Goal: Transaction & Acquisition: Book appointment/travel/reservation

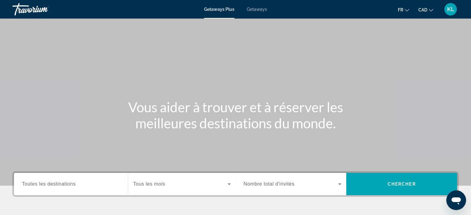
click at [256, 6] on div "Getaways Plus Getaways fr English Español Français Italiano Português русский C…" at bounding box center [235, 9] width 471 height 16
click at [256, 9] on span "Getaways" at bounding box center [257, 9] width 20 height 5
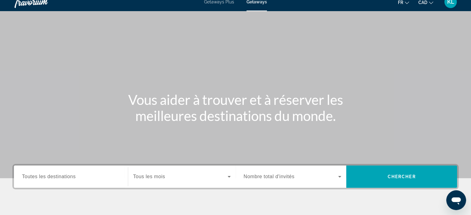
click at [78, 181] on div "Search widget" at bounding box center [71, 177] width 98 height 18
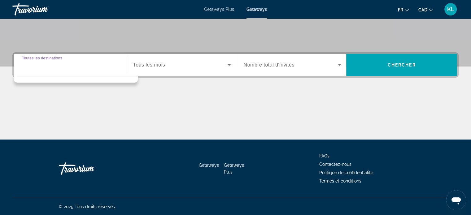
click at [93, 67] on input "Destination Toutes les destinations" at bounding box center [71, 65] width 98 height 7
click at [258, 7] on span "Getaways" at bounding box center [257, 9] width 20 height 5
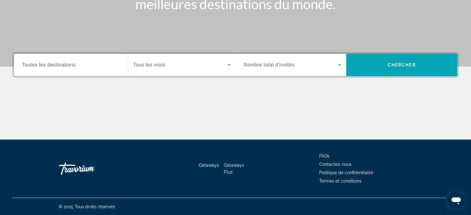
scroll to position [0, 0]
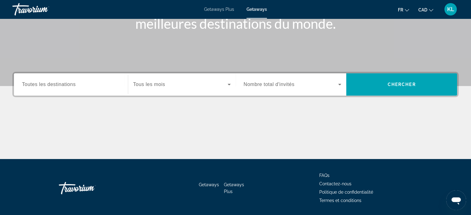
click at [71, 83] on span "Toutes les destinations" at bounding box center [49, 84] width 54 height 5
click at [71, 83] on input "Destination Toutes les destinations" at bounding box center [71, 84] width 98 height 7
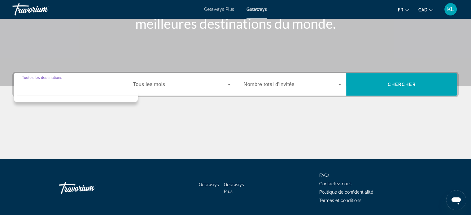
scroll to position [119, 0]
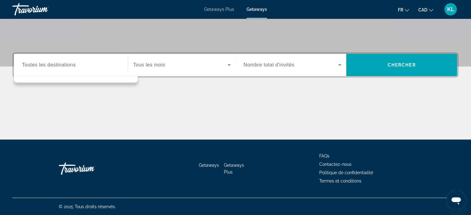
click at [65, 70] on div "Search widget" at bounding box center [71, 65] width 98 height 18
drag, startPoint x: 65, startPoint y: 70, endPoint x: 181, endPoint y: 66, distance: 116.0
click at [181, 66] on div "Destination Toutes les destinations Start Month Tous les mois" at bounding box center [125, 65] width 222 height 22
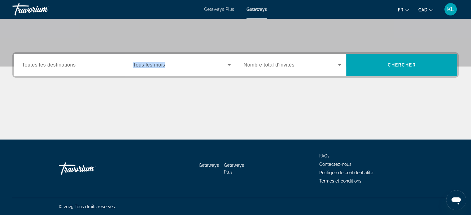
click at [181, 66] on span "Search widget" at bounding box center [180, 64] width 95 height 7
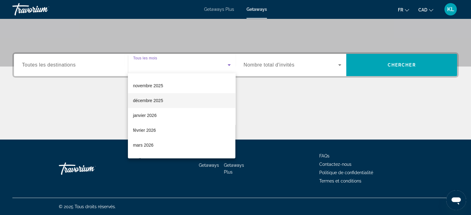
scroll to position [34, 0]
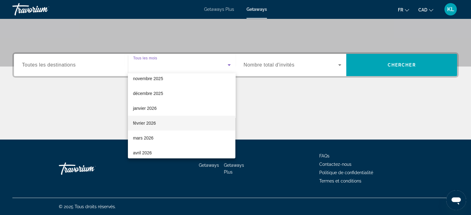
click at [145, 124] on span "février 2026" at bounding box center [144, 123] width 23 height 7
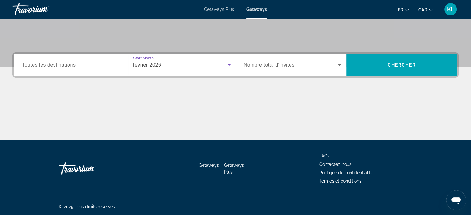
click at [270, 67] on span "Nombre total d'invités" at bounding box center [269, 64] width 51 height 5
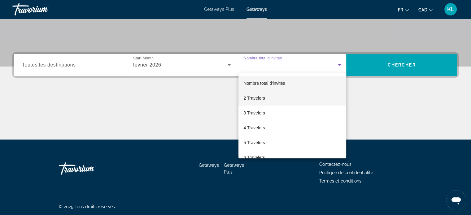
click at [271, 101] on mat-option "2 Travelers" at bounding box center [293, 98] width 108 height 15
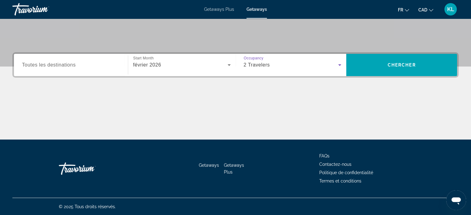
click at [86, 60] on div "Search widget" at bounding box center [71, 65] width 98 height 18
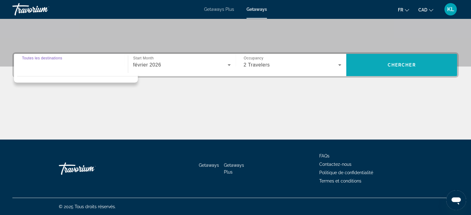
click at [404, 67] on span "Chercher" at bounding box center [402, 65] width 28 height 5
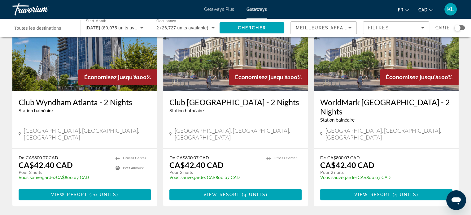
scroll to position [294, 0]
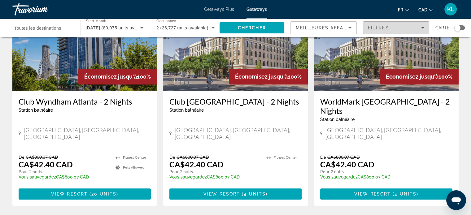
click at [383, 29] on span "Filtres" at bounding box center [378, 27] width 21 height 5
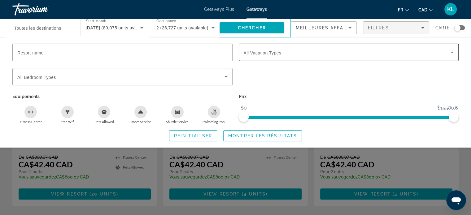
click at [245, 57] on div "Search widget" at bounding box center [349, 52] width 210 height 17
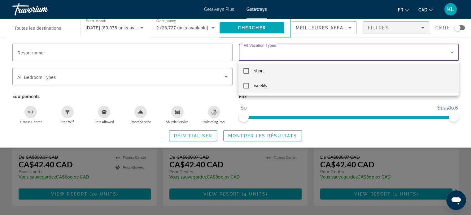
click at [253, 89] on mat-option "weekly" at bounding box center [349, 85] width 220 height 15
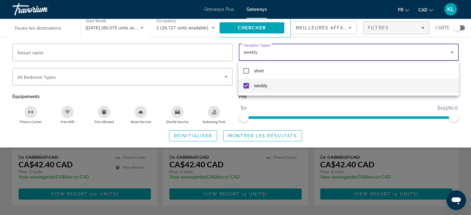
click at [200, 135] on div at bounding box center [235, 107] width 471 height 215
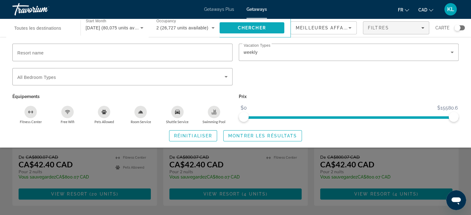
click at [275, 26] on span "Search" at bounding box center [252, 27] width 65 height 15
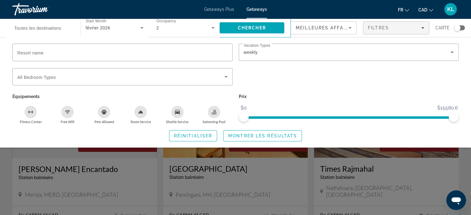
click at [7, 192] on div "Search widget" at bounding box center [235, 154] width 471 height 122
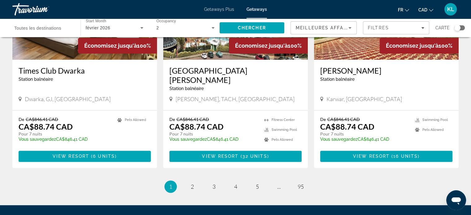
scroll to position [752, 0]
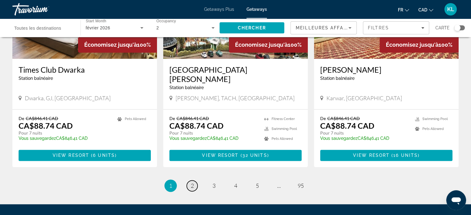
click at [192, 183] on span "2" at bounding box center [192, 186] width 3 height 7
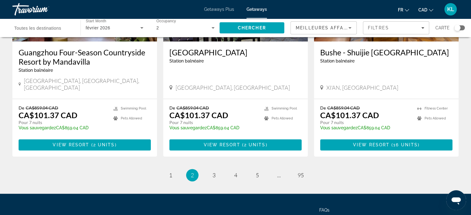
scroll to position [783, 0]
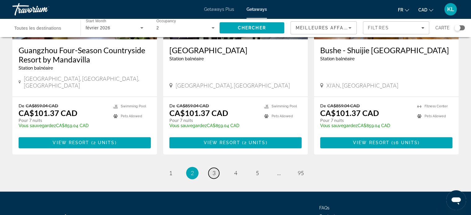
click at [211, 168] on link "page 3" at bounding box center [214, 173] width 11 height 11
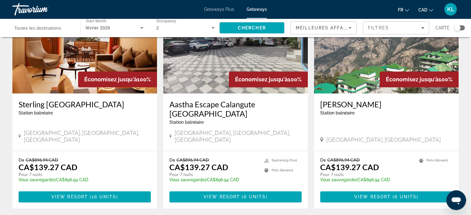
scroll to position [787, 0]
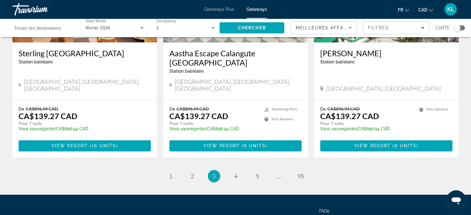
click at [41, 32] on div "Search widget" at bounding box center [43, 28] width 58 height 18
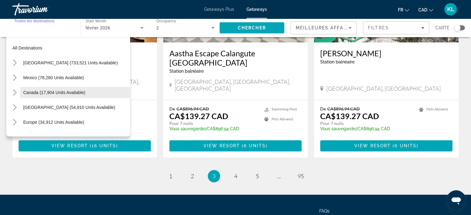
scroll to position [5, 0]
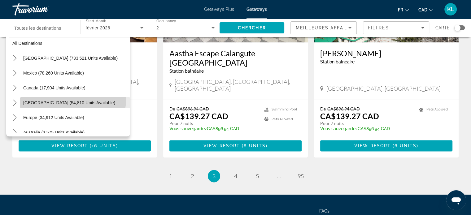
click at [66, 100] on span "[GEOGRAPHIC_DATA] (54,810 units available)" at bounding box center [69, 102] width 92 height 5
type input "**********"
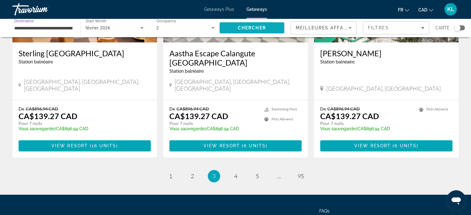
click at [266, 23] on span "Search" at bounding box center [252, 27] width 65 height 15
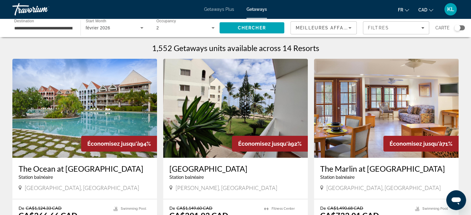
click at [215, 9] on span "Getaways Plus" at bounding box center [219, 9] width 30 height 5
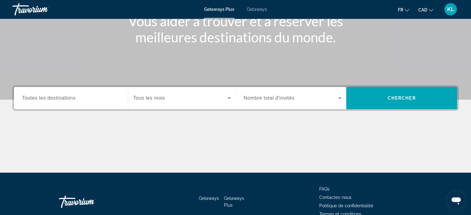
click at [185, 98] on span "Search widget" at bounding box center [180, 98] width 95 height 7
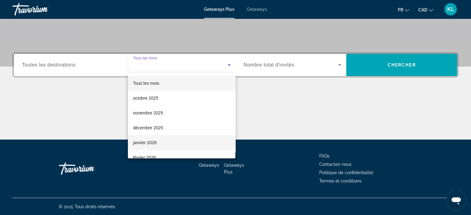
scroll to position [55, 0]
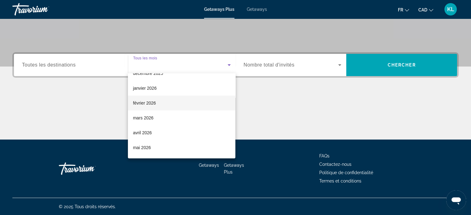
click at [155, 108] on mat-option "février 2026" at bounding box center [182, 103] width 108 height 15
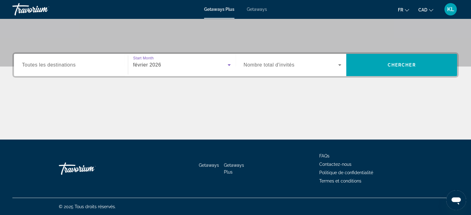
click at [290, 66] on span "Nombre total d'invités" at bounding box center [269, 64] width 51 height 5
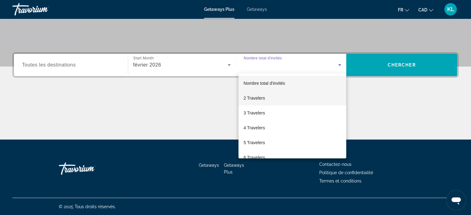
click at [275, 98] on mat-option "2 Travelers" at bounding box center [293, 98] width 108 height 15
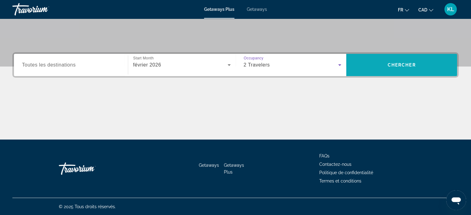
click at [392, 61] on span "Search" at bounding box center [401, 65] width 111 height 15
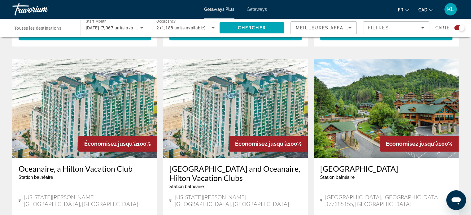
scroll to position [630, 0]
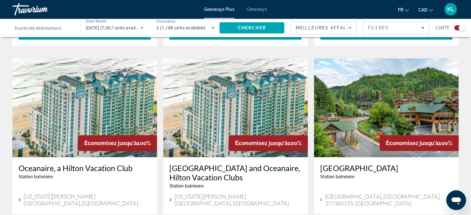
click at [11, 150] on app-exchanges-search-item "Économisez jusqu'à 100% Oceanaire, a Hilton Vacation Club Station balnéaire - C…" at bounding box center [84, 165] width 151 height 214
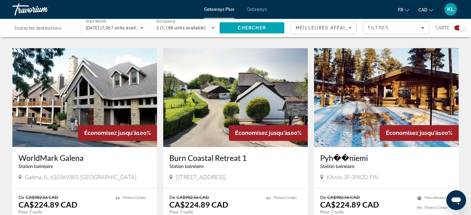
scroll to position [867, 0]
click at [58, 24] on input "Destination Toutes les destinations" at bounding box center [43, 27] width 58 height 7
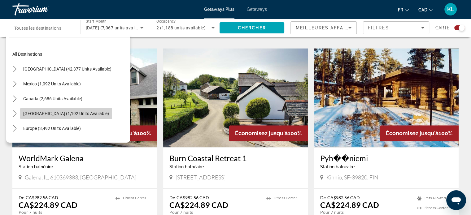
click at [49, 112] on span "[GEOGRAPHIC_DATA] (1,192 units available)" at bounding box center [66, 113] width 86 height 5
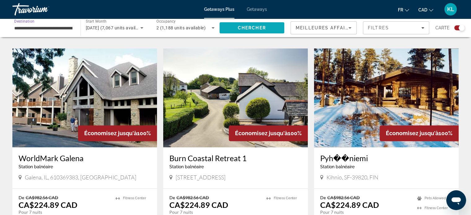
click at [257, 28] on span "Chercher" at bounding box center [252, 27] width 28 height 5
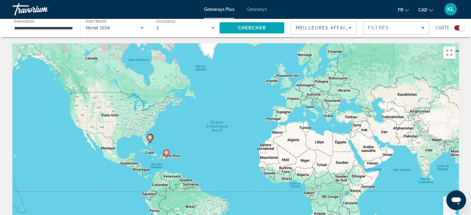
click at [62, 29] on input "**********" at bounding box center [43, 27] width 58 height 7
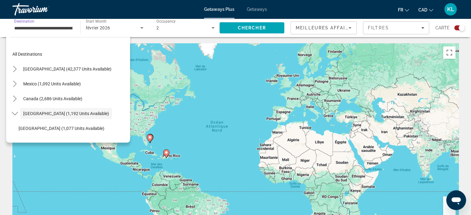
scroll to position [22, 0]
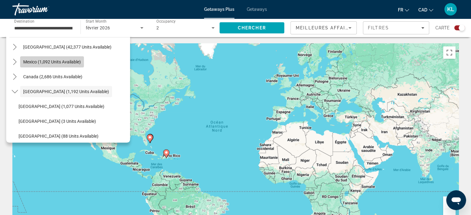
click at [47, 63] on span "Mexico (1,092 units available)" at bounding box center [52, 61] width 58 height 5
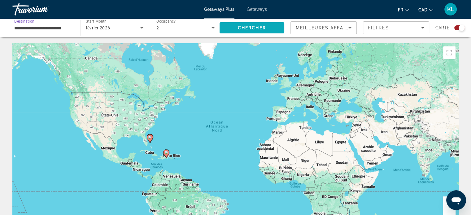
click at [253, 27] on span "Chercher" at bounding box center [252, 27] width 28 height 5
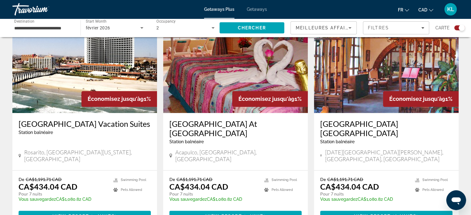
scroll to position [997, 0]
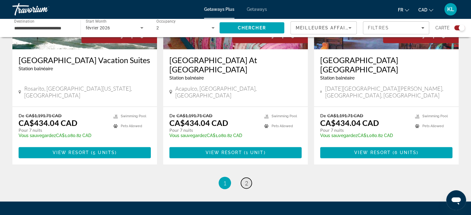
click at [245, 180] on span "2" at bounding box center [246, 183] width 3 height 7
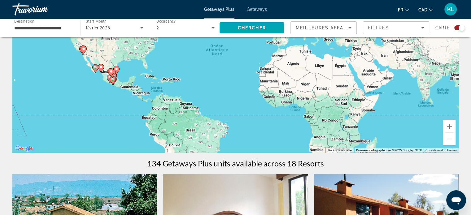
scroll to position [78, 0]
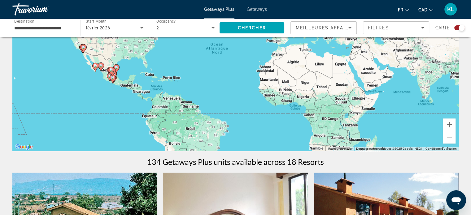
click at [59, 28] on input "**********" at bounding box center [43, 27] width 58 height 7
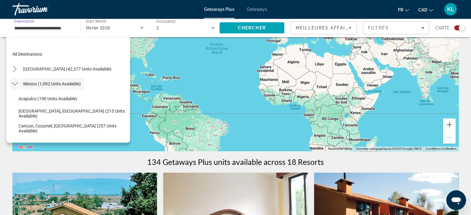
click at [14, 82] on icon "Toggle Mexico (1,092 units available) submenu" at bounding box center [15, 84] width 6 height 6
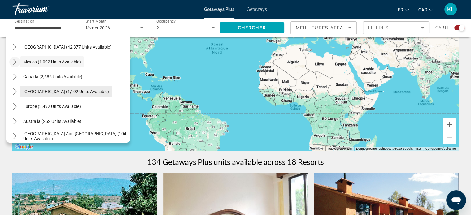
scroll to position [22, 0]
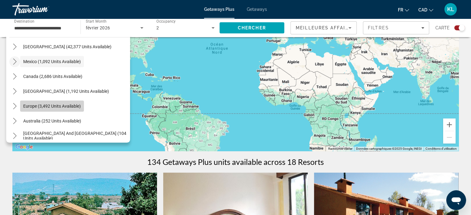
click at [38, 110] on span "Select destination: Europe (3,492 units available)" at bounding box center [52, 106] width 64 height 15
type input "**********"
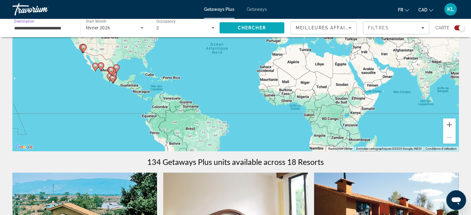
click at [256, 24] on span "Search" at bounding box center [252, 27] width 65 height 15
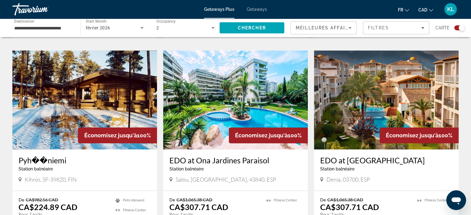
scroll to position [428, 0]
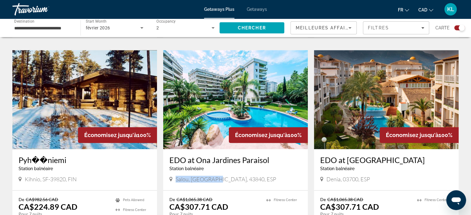
drag, startPoint x: 214, startPoint y: 162, endPoint x: 174, endPoint y: 165, distance: 39.7
click at [174, 176] on div "Salou, [GEOGRAPHIC_DATA], 43840, ESP" at bounding box center [235, 179] width 132 height 7
copy span "[GEOGRAPHIC_DATA], [GEOGRAPHIC_DATA]"
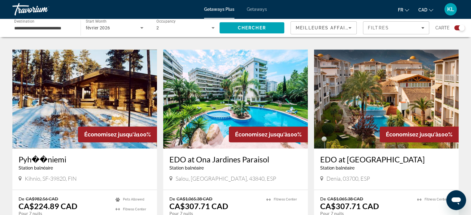
click at [160, 148] on app-exchanges-search-item "Économisez jusqu'à 100% Pyh��[PERSON_NAME] Station balnéaire - Ceci est une sta…" at bounding box center [84, 149] width 151 height 198
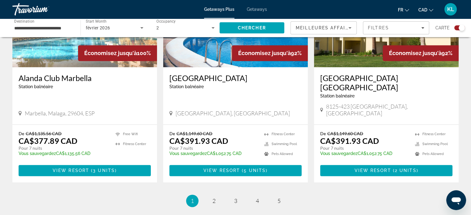
scroll to position [962, 0]
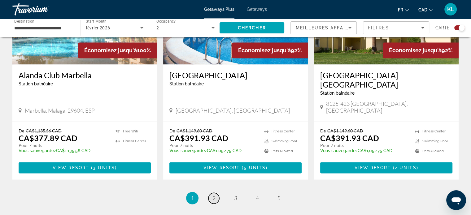
click at [214, 195] on span "2" at bounding box center [214, 198] width 3 height 7
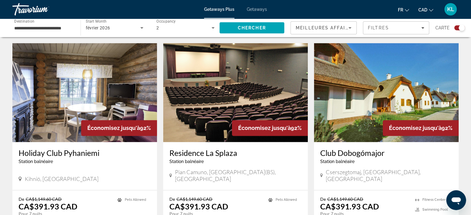
scroll to position [979, 0]
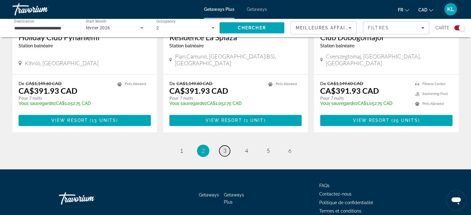
click at [227, 146] on link "page 3" at bounding box center [224, 151] width 11 height 11
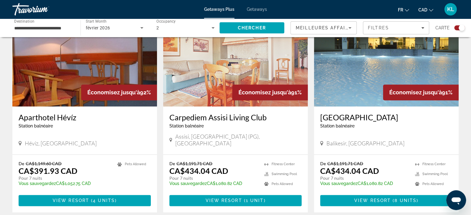
scroll to position [979, 0]
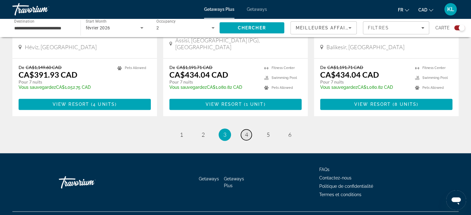
click at [248, 131] on span "4" at bounding box center [246, 134] width 3 height 7
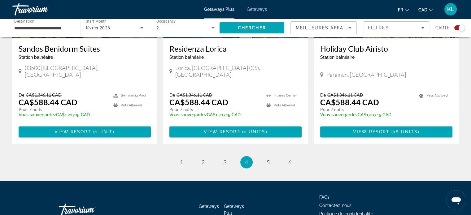
scroll to position [963, 0]
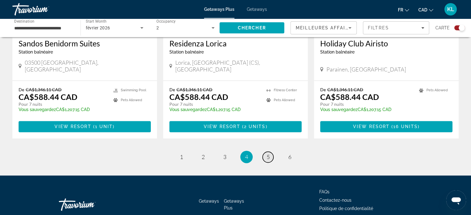
click at [269, 154] on span "5" at bounding box center [268, 157] width 3 height 7
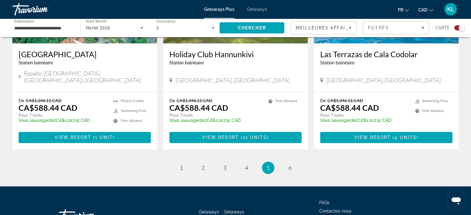
scroll to position [979, 0]
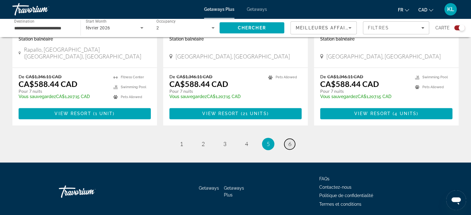
click at [290, 141] on span "6" at bounding box center [289, 144] width 3 height 7
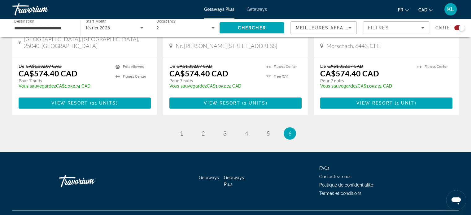
scroll to position [773, 0]
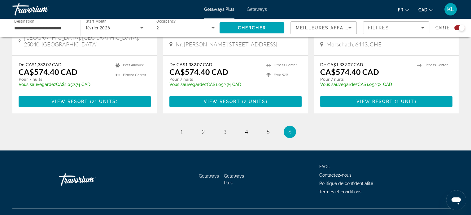
click at [259, 7] on span "Getaways" at bounding box center [257, 9] width 20 height 5
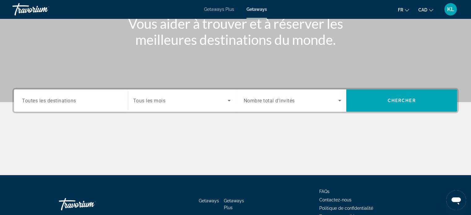
click at [93, 103] on input "Destination Toutes les destinations" at bounding box center [71, 100] width 98 height 7
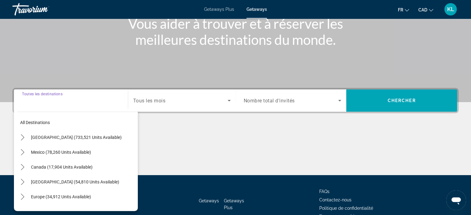
scroll to position [119, 0]
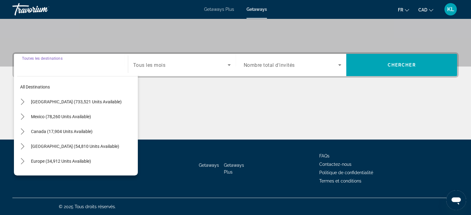
click at [166, 67] on span "Search widget" at bounding box center [180, 64] width 95 height 7
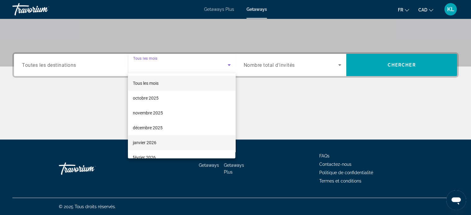
scroll to position [30, 0]
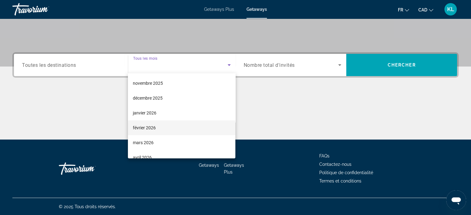
click at [154, 130] on span "février 2026" at bounding box center [144, 127] width 23 height 7
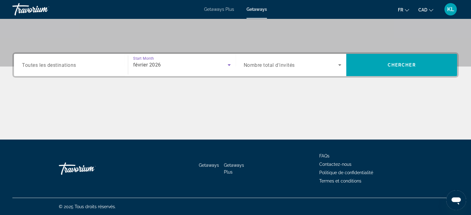
click at [291, 62] on span "Nombre total d'invités" at bounding box center [269, 65] width 51 height 6
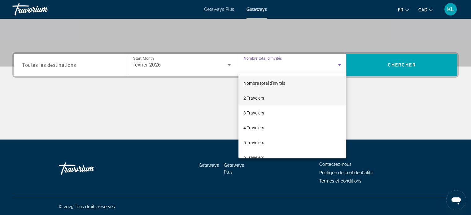
click at [270, 99] on mat-option "2 Travelers" at bounding box center [293, 98] width 108 height 15
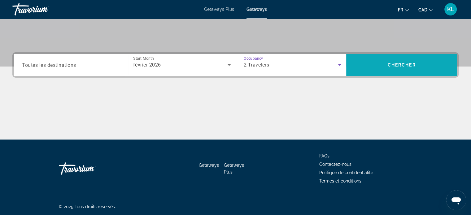
click at [404, 65] on span "Chercher" at bounding box center [402, 65] width 28 height 5
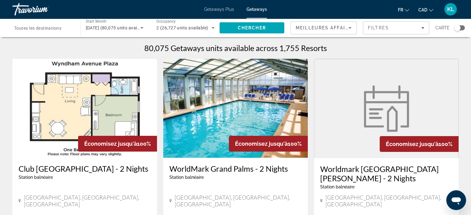
scroll to position [24, 0]
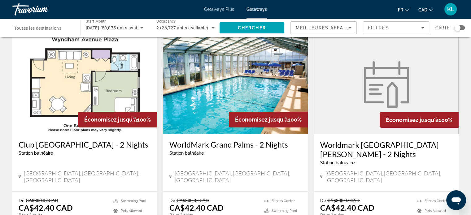
click at [48, 26] on span "Toutes les destinations" at bounding box center [37, 28] width 47 height 5
click at [48, 26] on input "Destination Toutes les destinations" at bounding box center [43, 27] width 58 height 7
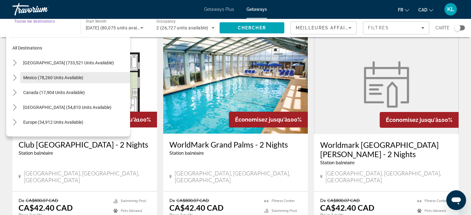
scroll to position [100, 0]
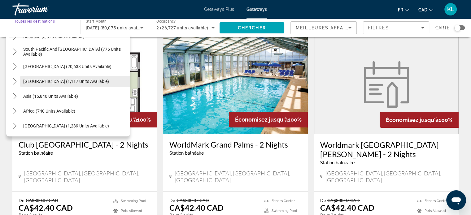
click at [52, 83] on span "[GEOGRAPHIC_DATA] (1,117 units available)" at bounding box center [66, 81] width 86 height 5
type input "**********"
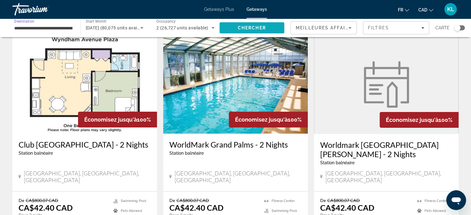
click at [264, 27] on span "Chercher" at bounding box center [252, 27] width 28 height 5
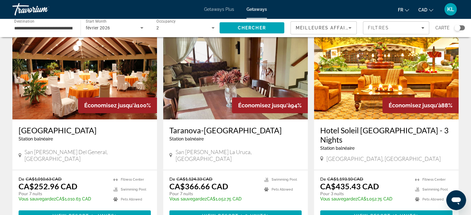
scroll to position [38, 0]
click at [69, 149] on span "San [PERSON_NAME] del General, [GEOGRAPHIC_DATA]" at bounding box center [87, 156] width 126 height 14
drag, startPoint x: 78, startPoint y: 148, endPoint x: 25, endPoint y: 149, distance: 53.6
click at [25, 149] on span "San [PERSON_NAME] del General, [GEOGRAPHIC_DATA]" at bounding box center [87, 156] width 126 height 14
copy span "San [PERSON_NAME] del General,"
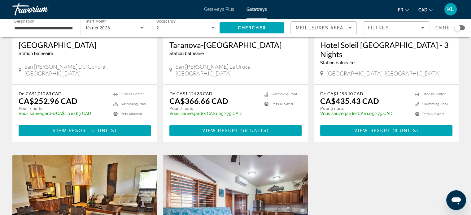
scroll to position [0, 0]
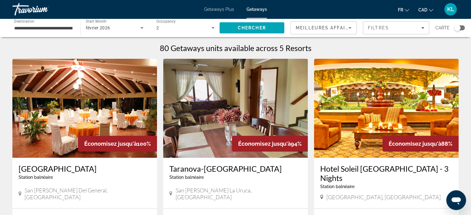
click at [35, 26] on input "**********" at bounding box center [43, 27] width 58 height 7
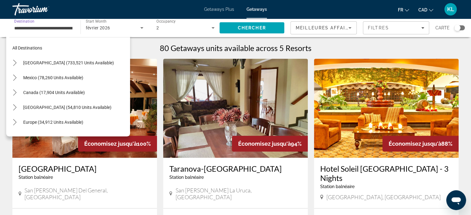
scroll to position [96, 0]
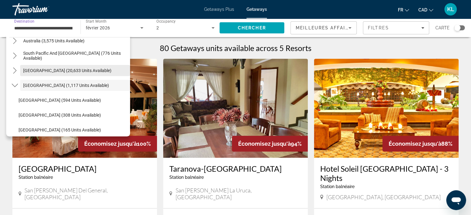
click at [47, 68] on span "[GEOGRAPHIC_DATA] (20,633 units available)" at bounding box center [67, 70] width 88 height 5
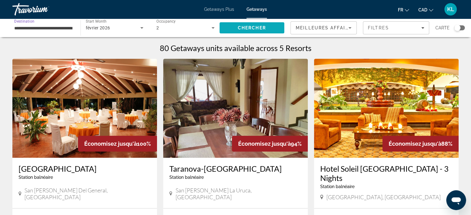
click at [244, 27] on span "Chercher" at bounding box center [252, 27] width 28 height 5
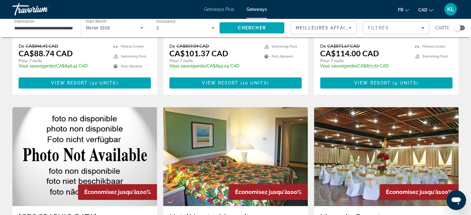
scroll to position [715, 0]
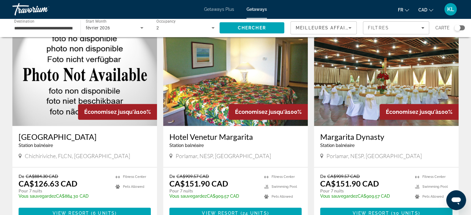
click at [66, 27] on input "**********" at bounding box center [43, 27] width 58 height 7
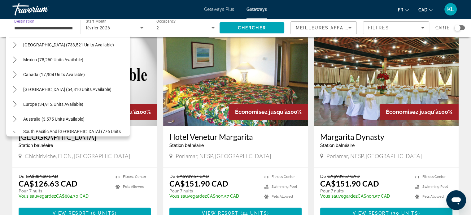
scroll to position [7, 0]
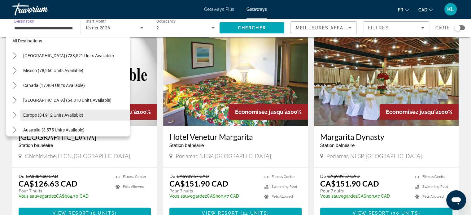
click at [61, 114] on span "Europe (34,912 units available)" at bounding box center [53, 115] width 60 height 5
type input "**********"
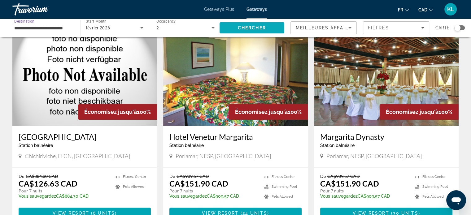
click at [256, 29] on span "Chercher" at bounding box center [252, 27] width 28 height 5
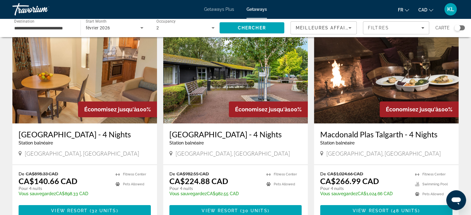
scroll to position [36, 0]
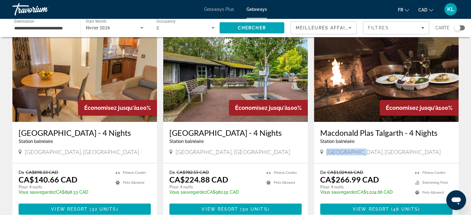
drag, startPoint x: 360, startPoint y: 160, endPoint x: 328, endPoint y: 164, distance: 32.4
click at [328, 156] on div "[GEOGRAPHIC_DATA], [GEOGRAPHIC_DATA]" at bounding box center [386, 152] width 132 height 7
copy span "[GEOGRAPHIC_DATA], [GEOGRAPHIC_DATA]"
click at [161, 134] on app-weeks-search-item "Économisez jusqu'à 100% [GEOGRAPHIC_DATA] - 4 Nights Station balnéaire - Ceci e…" at bounding box center [235, 122] width 151 height 198
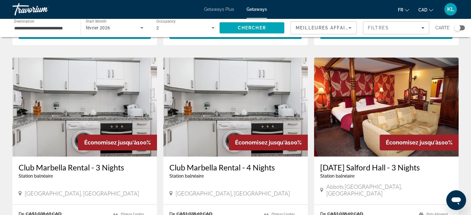
scroll to position [247, 0]
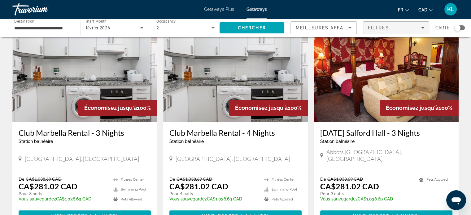
click at [379, 27] on span "Filtres" at bounding box center [378, 27] width 21 height 5
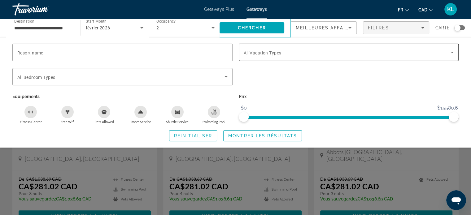
click at [291, 56] on span "Search widget" at bounding box center [347, 52] width 207 height 7
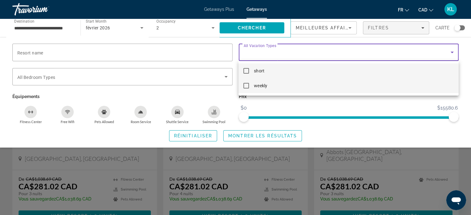
click at [261, 85] on span "weekly" at bounding box center [260, 85] width 13 height 7
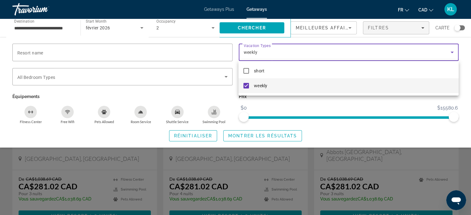
click at [259, 27] on div at bounding box center [235, 107] width 471 height 215
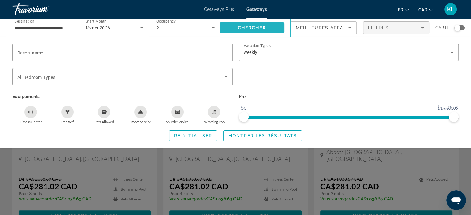
click at [265, 26] on span "Chercher" at bounding box center [252, 27] width 28 height 5
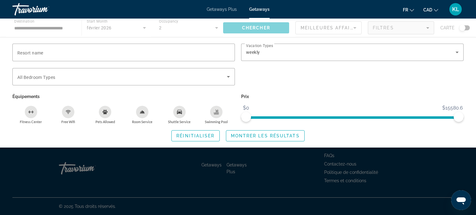
click at [26, 159] on div "Search widget" at bounding box center [238, 154] width 476 height 122
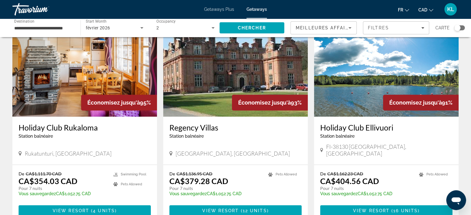
scroll to position [787, 0]
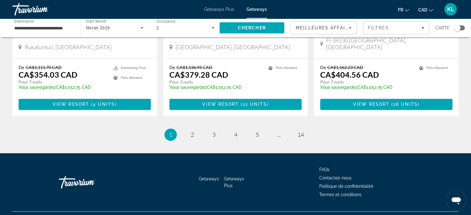
click at [198, 129] on li "page 2" at bounding box center [192, 135] width 12 height 12
click at [192, 131] on span "2" at bounding box center [192, 134] width 3 height 7
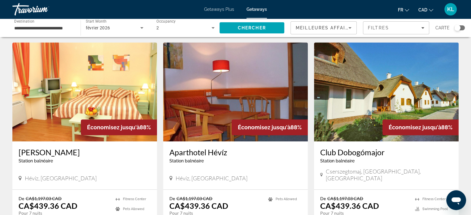
scroll to position [787, 0]
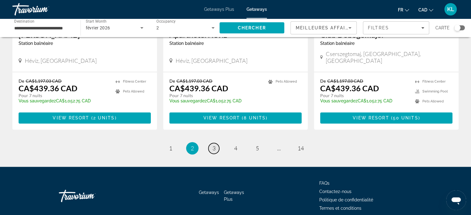
click at [216, 143] on link "page 3" at bounding box center [214, 148] width 11 height 11
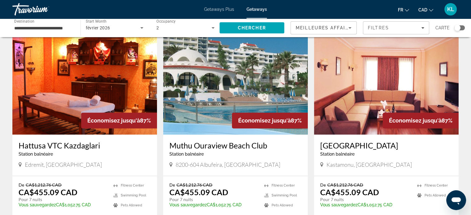
scroll to position [787, 0]
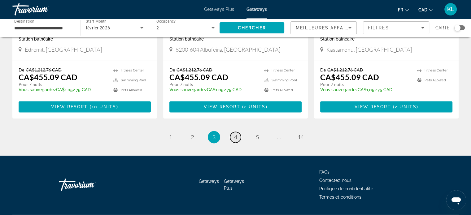
click at [235, 134] on span "4" at bounding box center [235, 137] width 3 height 7
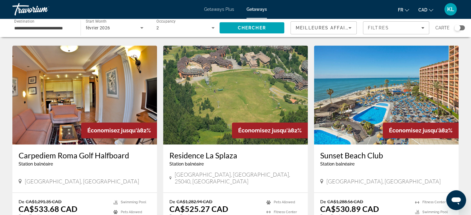
scroll to position [787, 0]
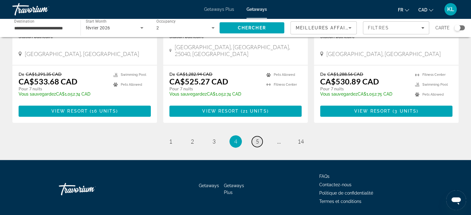
click at [257, 138] on span "5" at bounding box center [257, 141] width 3 height 7
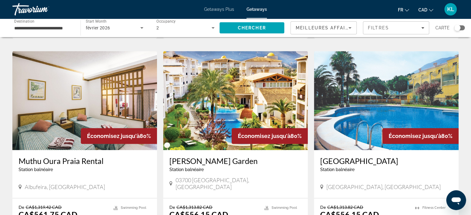
scroll to position [796, 0]
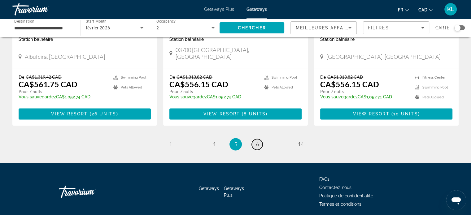
click at [253, 139] on link "page 6" at bounding box center [257, 144] width 11 height 11
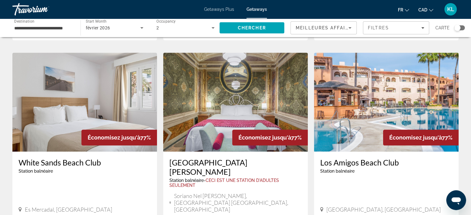
scroll to position [801, 0]
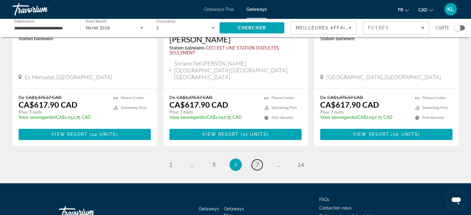
click at [260, 160] on link "page 7" at bounding box center [257, 165] width 11 height 11
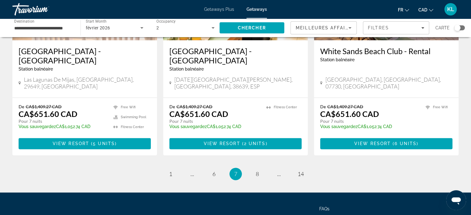
scroll to position [757, 0]
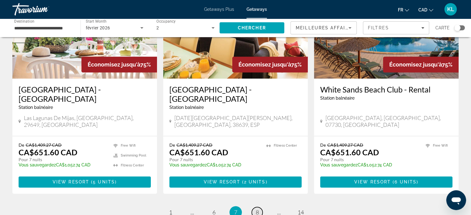
click at [257, 209] on span "8" at bounding box center [257, 212] width 3 height 7
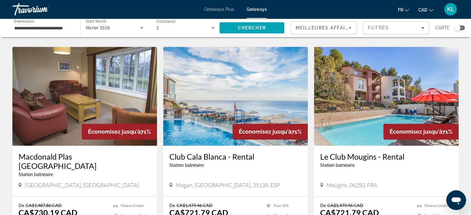
scroll to position [796, 0]
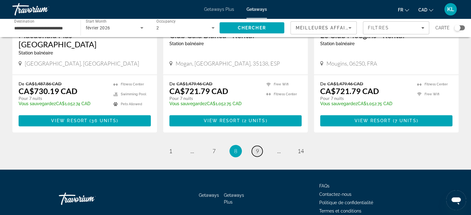
click at [261, 146] on link "page 9" at bounding box center [257, 151] width 11 height 11
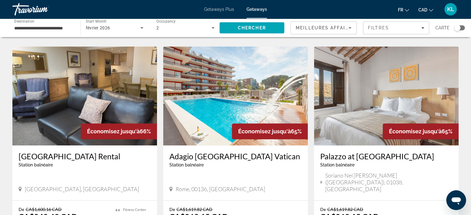
scroll to position [796, 0]
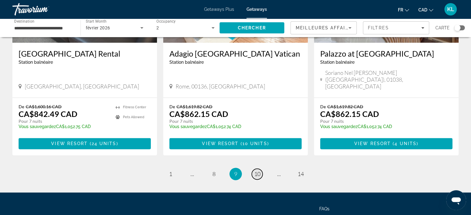
click at [260, 171] on span "10" at bounding box center [257, 174] width 6 height 7
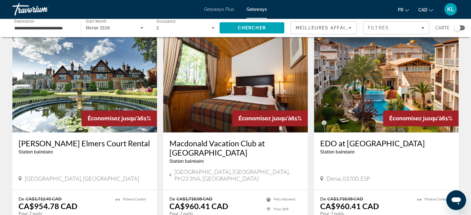
scroll to position [814, 0]
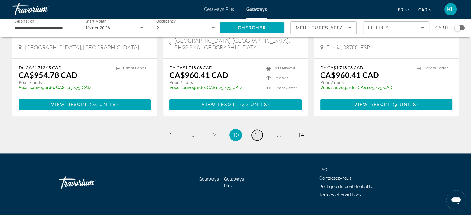
click at [255, 132] on span "11" at bounding box center [257, 135] width 6 height 7
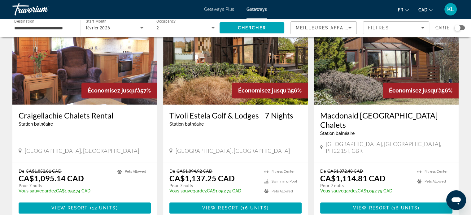
scroll to position [843, 0]
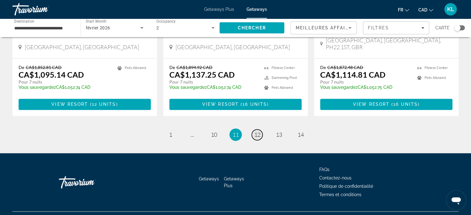
click at [261, 130] on link "page 12" at bounding box center [257, 135] width 11 height 11
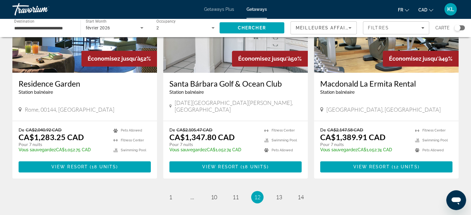
scroll to position [763, 0]
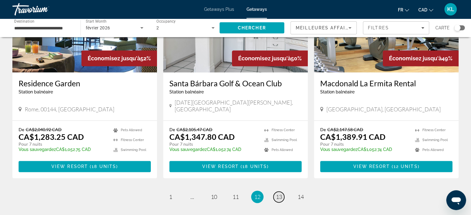
click at [279, 194] on span "13" at bounding box center [279, 197] width 6 height 7
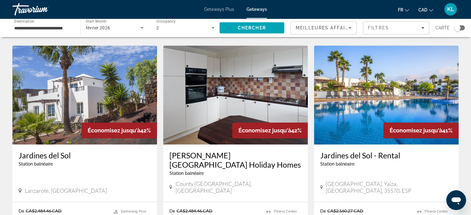
scroll to position [787, 0]
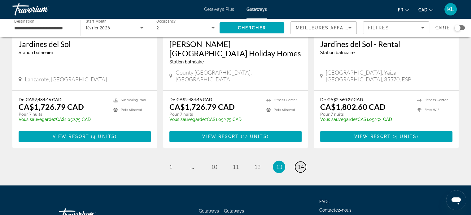
click at [298, 164] on span "14" at bounding box center [301, 167] width 6 height 7
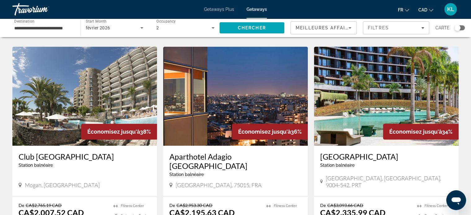
scroll to position [239, 0]
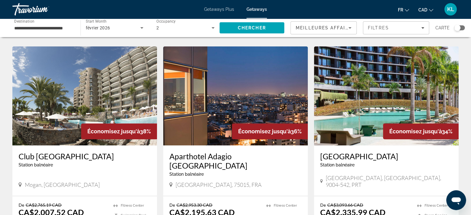
click at [228, 89] on img "Main content" at bounding box center [235, 95] width 145 height 99
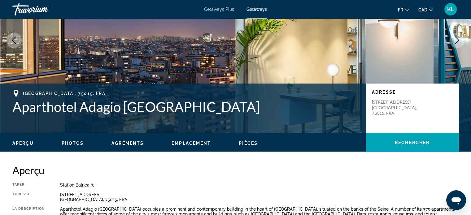
scroll to position [166, 0]
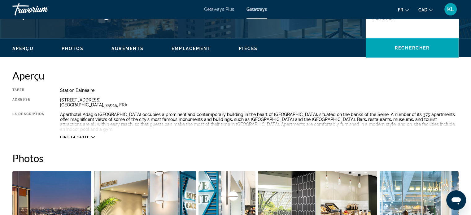
click at [81, 135] on span "Lire la suite" at bounding box center [74, 137] width 29 height 4
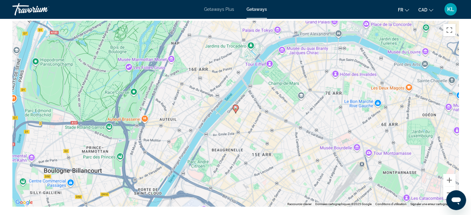
scroll to position [725, 0]
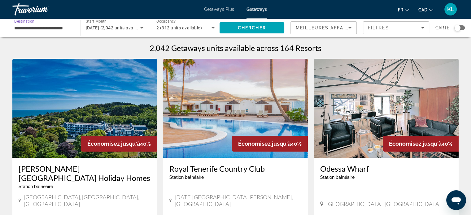
click at [61, 28] on input "**********" at bounding box center [43, 27] width 58 height 7
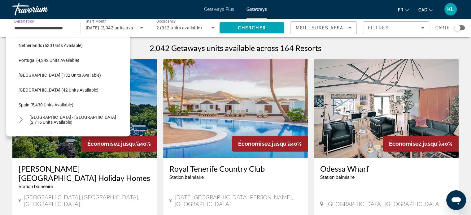
scroll to position [275, 0]
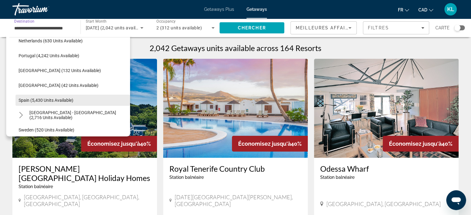
click at [64, 99] on span "Spain (5,430 units available)" at bounding box center [46, 100] width 55 height 5
type input "**********"
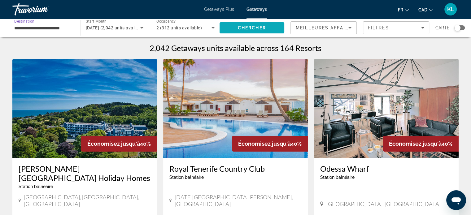
click at [255, 29] on span "Chercher" at bounding box center [252, 27] width 28 height 5
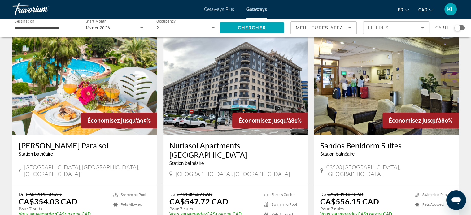
scroll to position [36, 0]
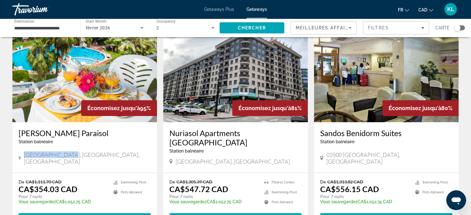
drag, startPoint x: 63, startPoint y: 153, endPoint x: 24, endPoint y: 155, distance: 38.5
click at [24, 155] on div "[GEOGRAPHIC_DATA], [GEOGRAPHIC_DATA], [GEOGRAPHIC_DATA]" at bounding box center [85, 159] width 132 height 14
copy span "[GEOGRAPHIC_DATA], [GEOGRAPHIC_DATA]"
click at [159, 153] on app-weeks-search-item "Économisez jusqu'à 95% [PERSON_NAME][GEOGRAPHIC_DATA] balnéaire - Ceci est une …" at bounding box center [84, 127] width 151 height 208
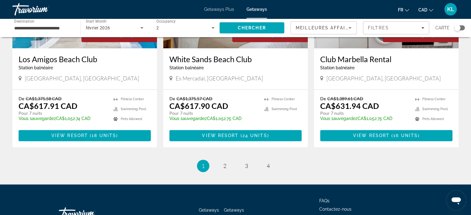
scroll to position [796, 0]
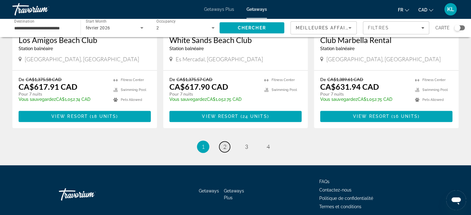
click at [224, 143] on span "2" at bounding box center [224, 146] width 3 height 7
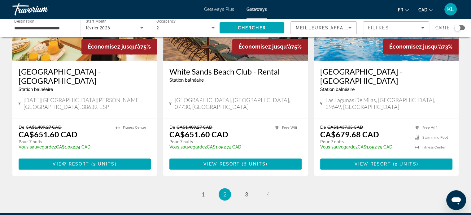
scroll to position [768, 0]
click at [248, 191] on span "3" at bounding box center [246, 194] width 3 height 7
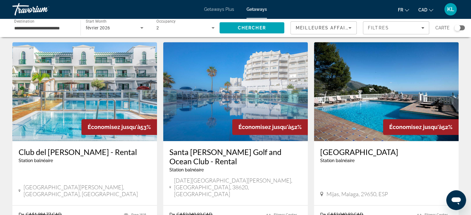
scroll to position [805, 0]
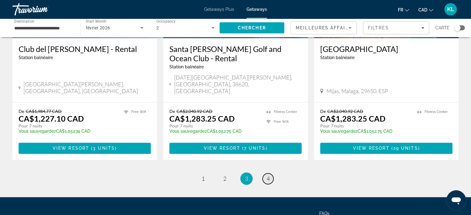
click at [268, 175] on span "4" at bounding box center [268, 178] width 3 height 7
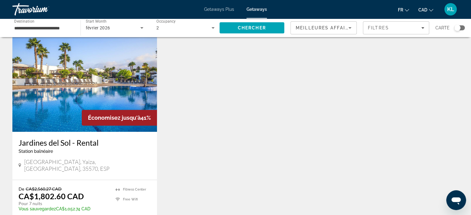
scroll to position [253, 0]
click at [41, 28] on input "**********" at bounding box center [43, 27] width 58 height 7
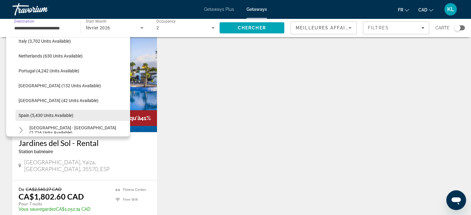
scroll to position [254, 0]
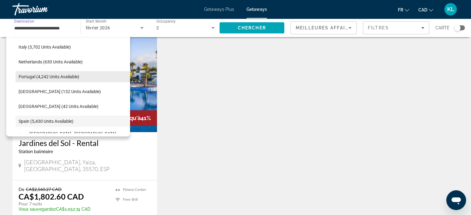
click at [45, 78] on span "Portugal (4,242 units available)" at bounding box center [49, 76] width 61 height 5
type input "**********"
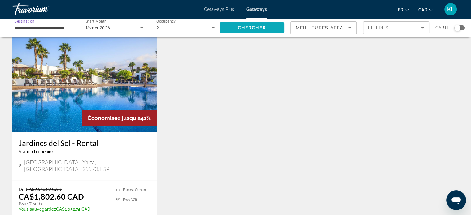
click at [255, 31] on span "Search" at bounding box center [252, 27] width 65 height 15
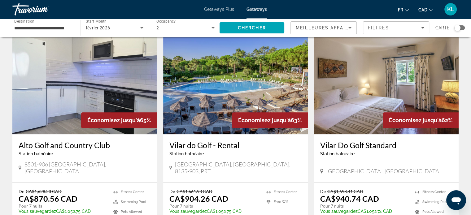
scroll to position [787, 0]
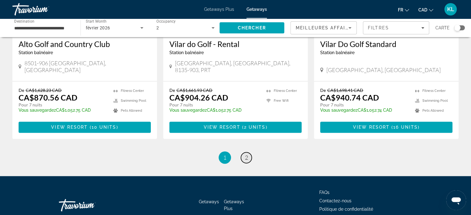
click at [246, 154] on span "2" at bounding box center [246, 157] width 3 height 7
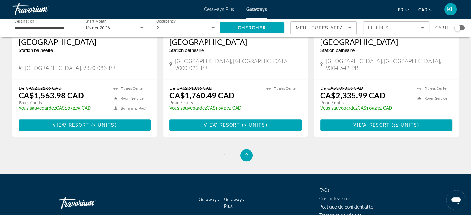
scroll to position [365, 0]
